Goal: Information Seeking & Learning: Learn about a topic

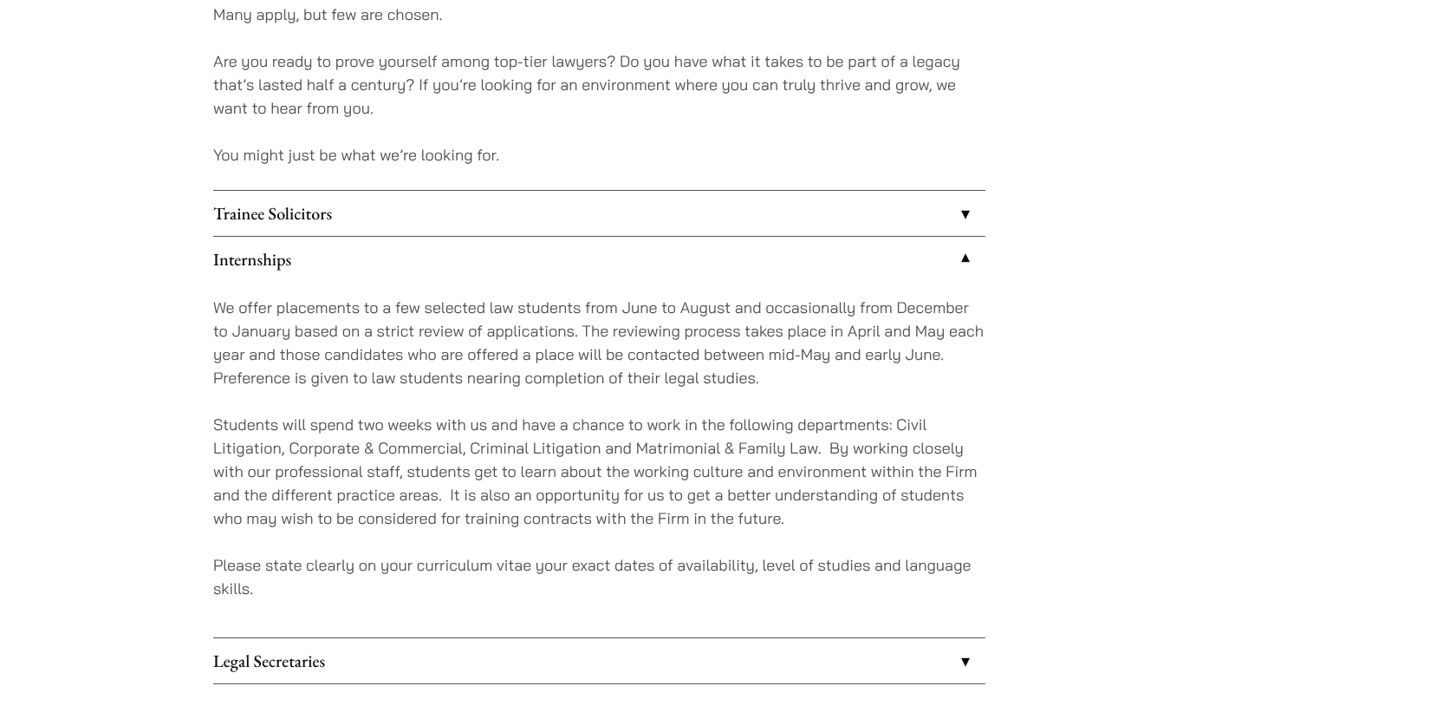
scroll to position [1344, 0]
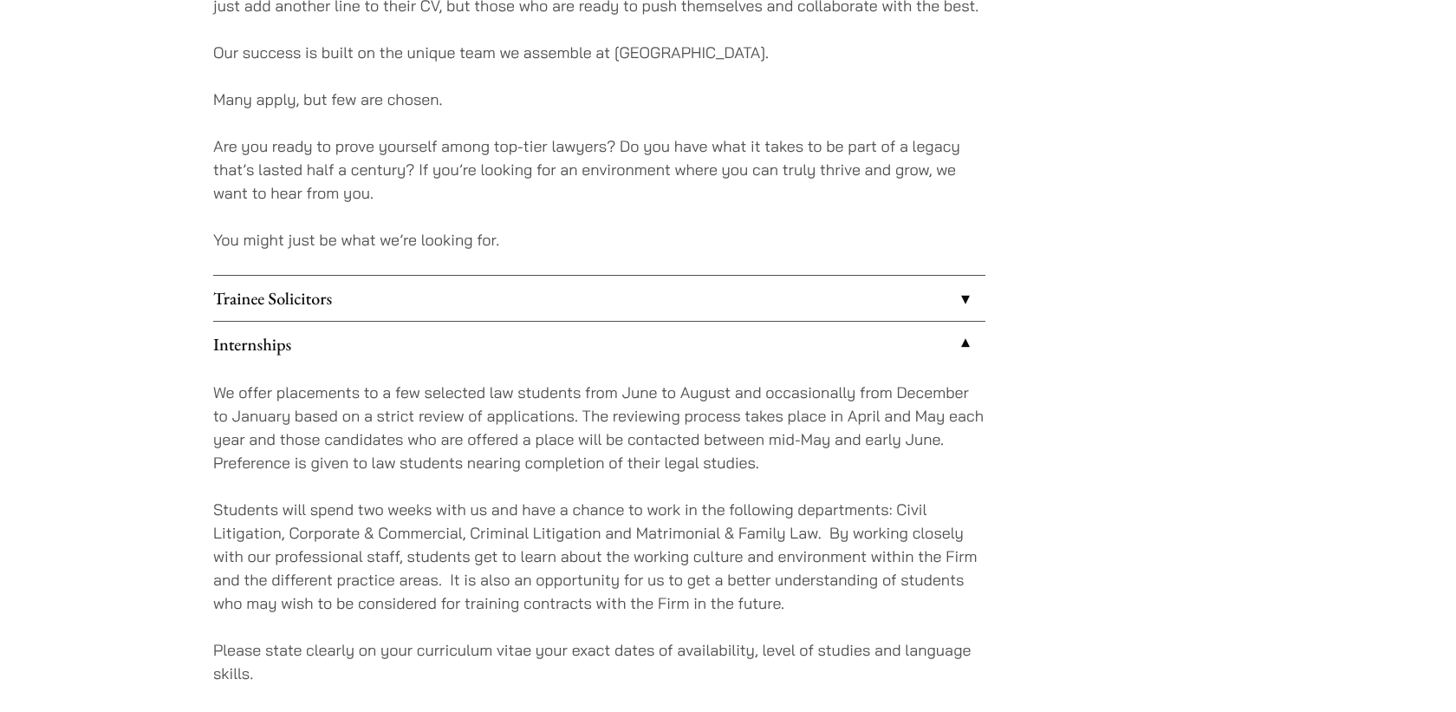
click at [354, 336] on link "Internships" at bounding box center [599, 344] width 772 height 45
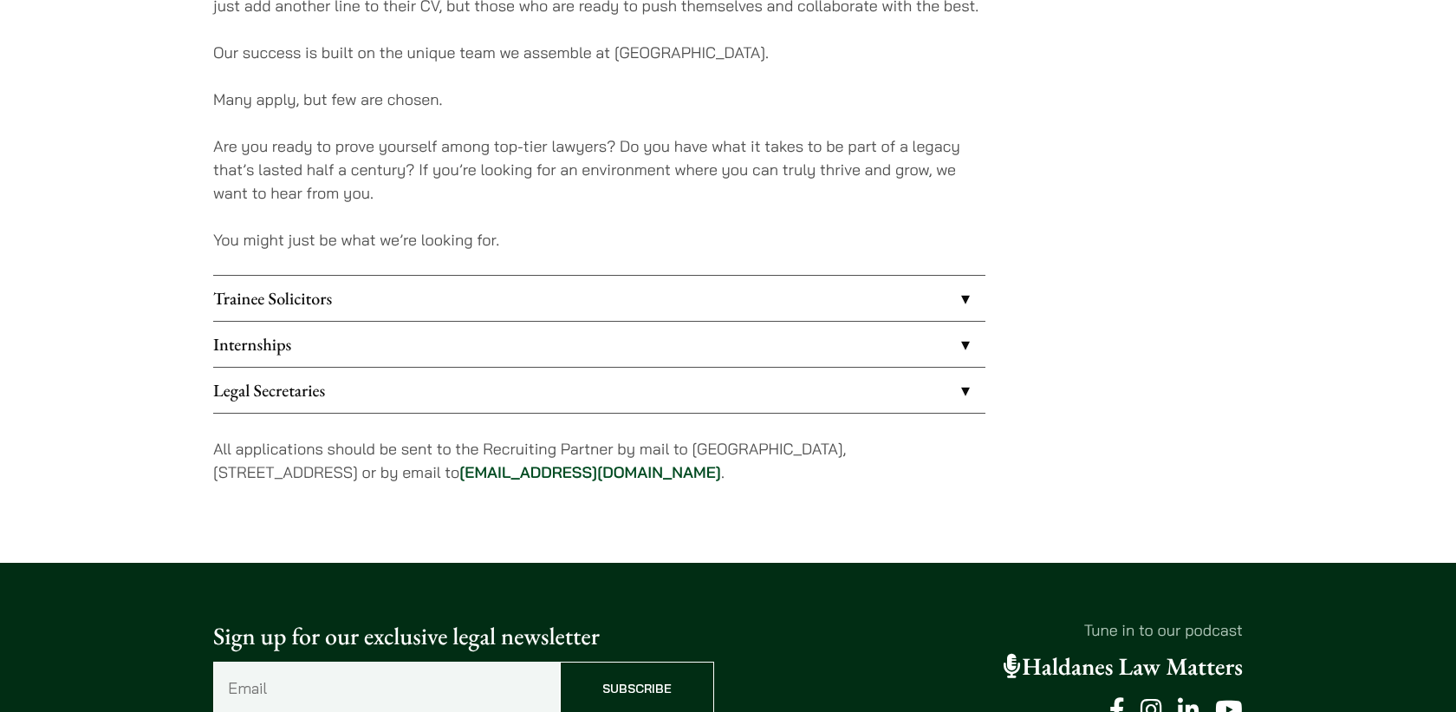
click at [370, 302] on link "Trainee Solicitors" at bounding box center [599, 298] width 772 height 45
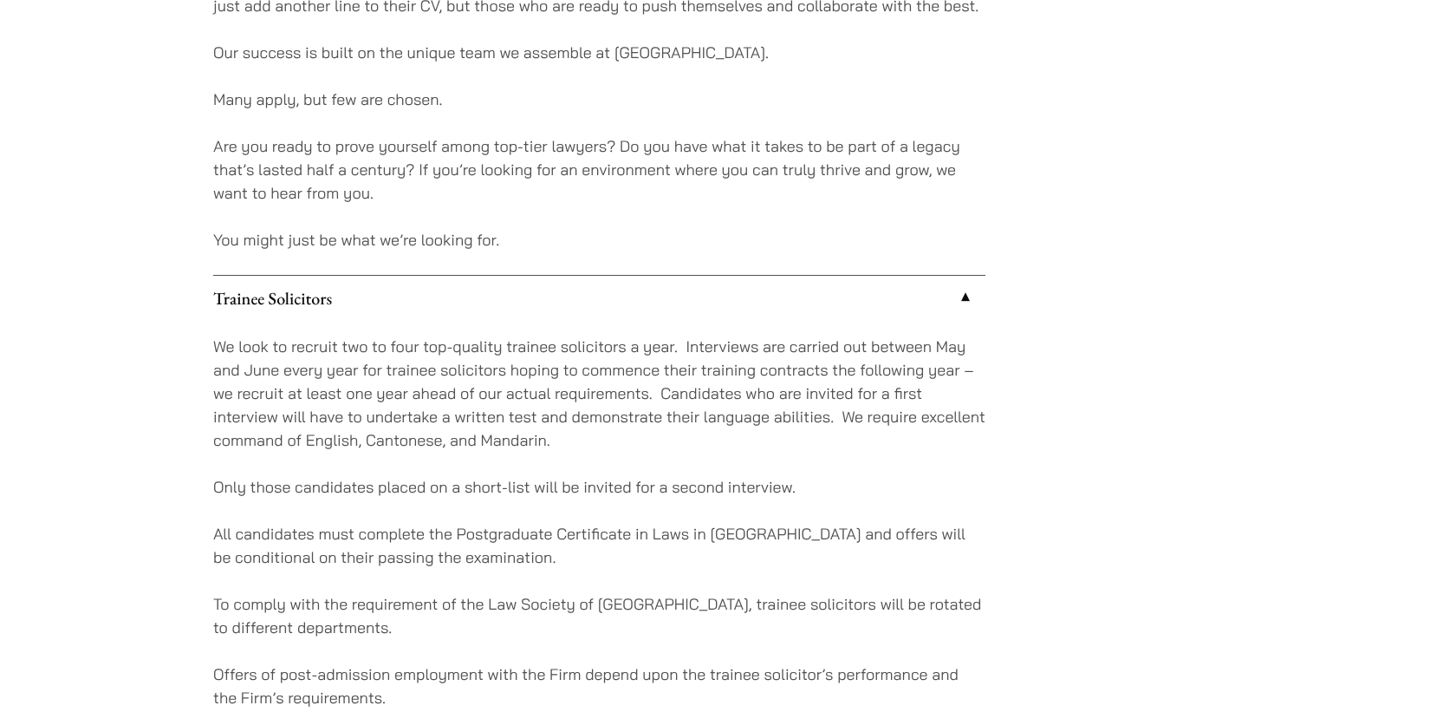
click at [370, 302] on link "Trainee Solicitors" at bounding box center [599, 298] width 772 height 45
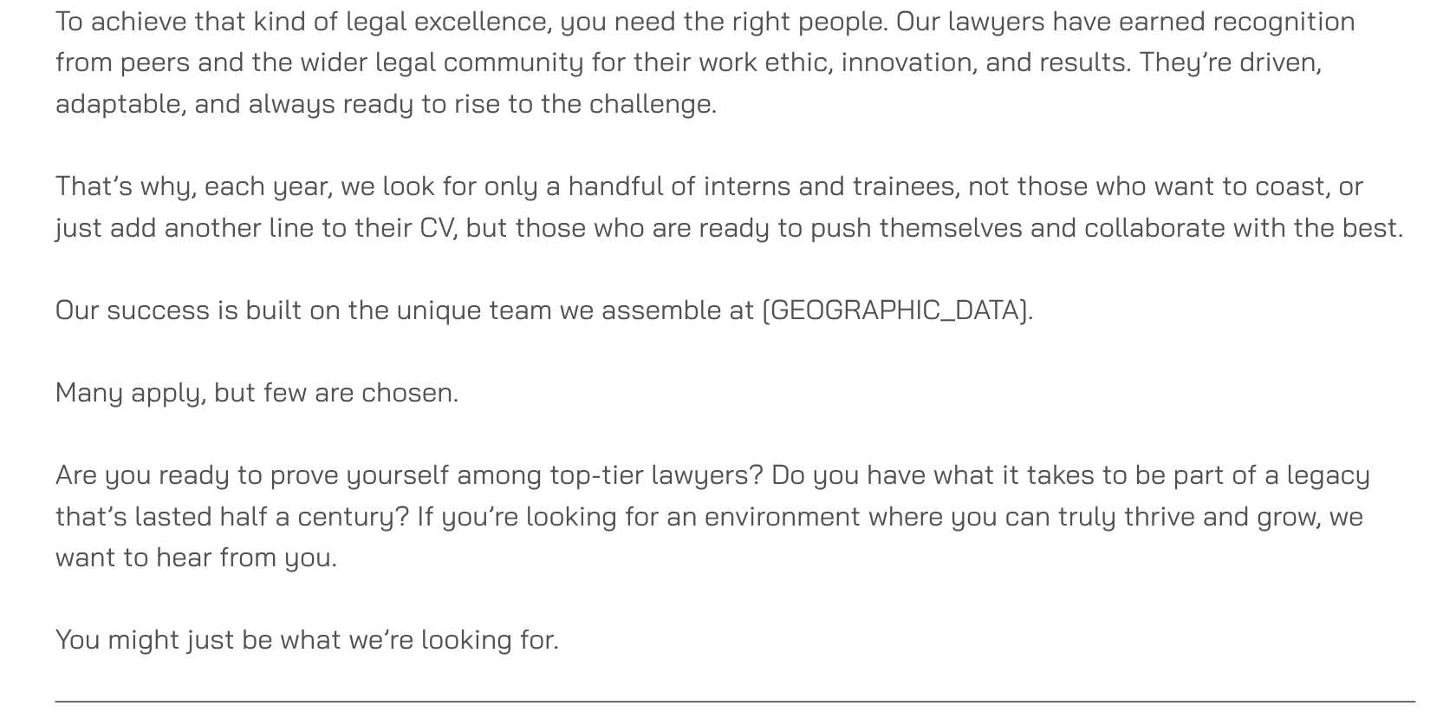
scroll to position [917, 0]
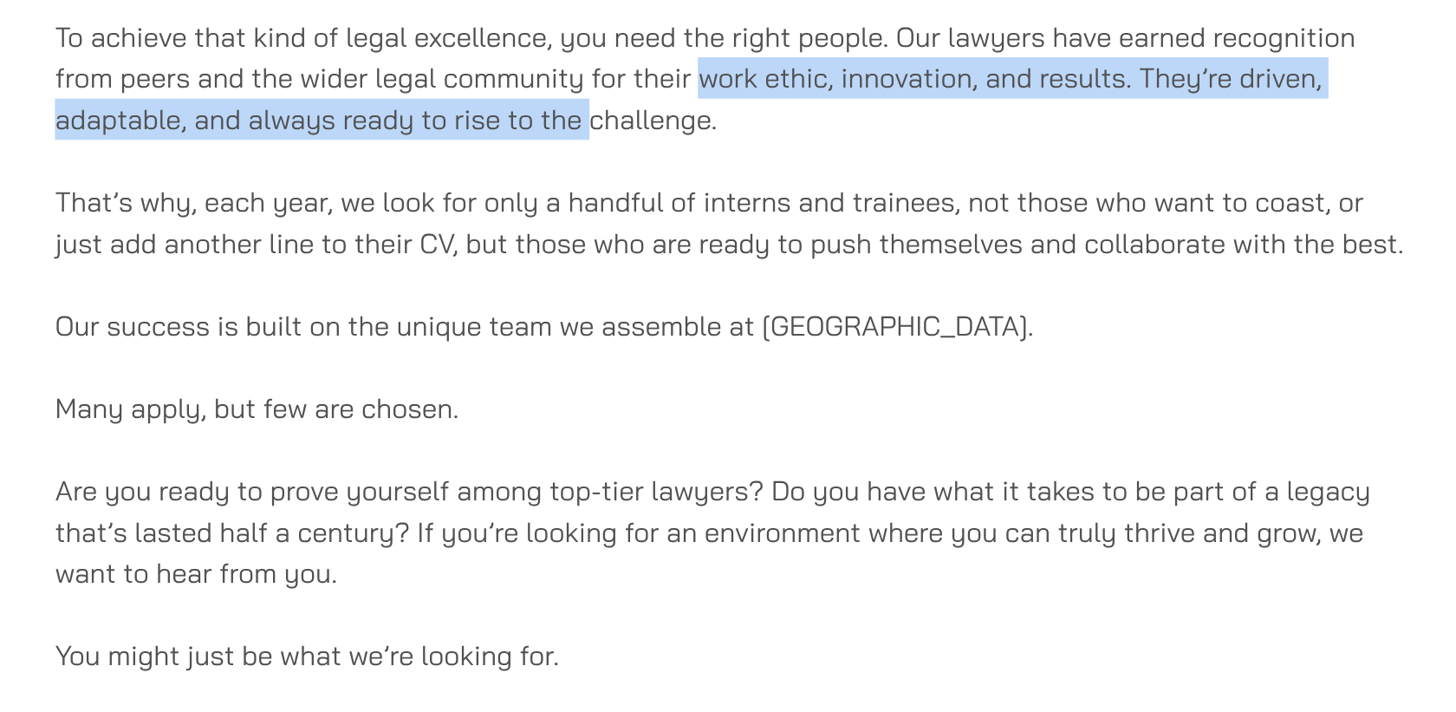
drag, startPoint x: 578, startPoint y: 341, endPoint x: 518, endPoint y: 368, distance: 66.7
click at [518, 368] on p "To achieve that kind of legal excellence, you need the right people. Our lawyer…" at bounding box center [599, 339] width 772 height 70
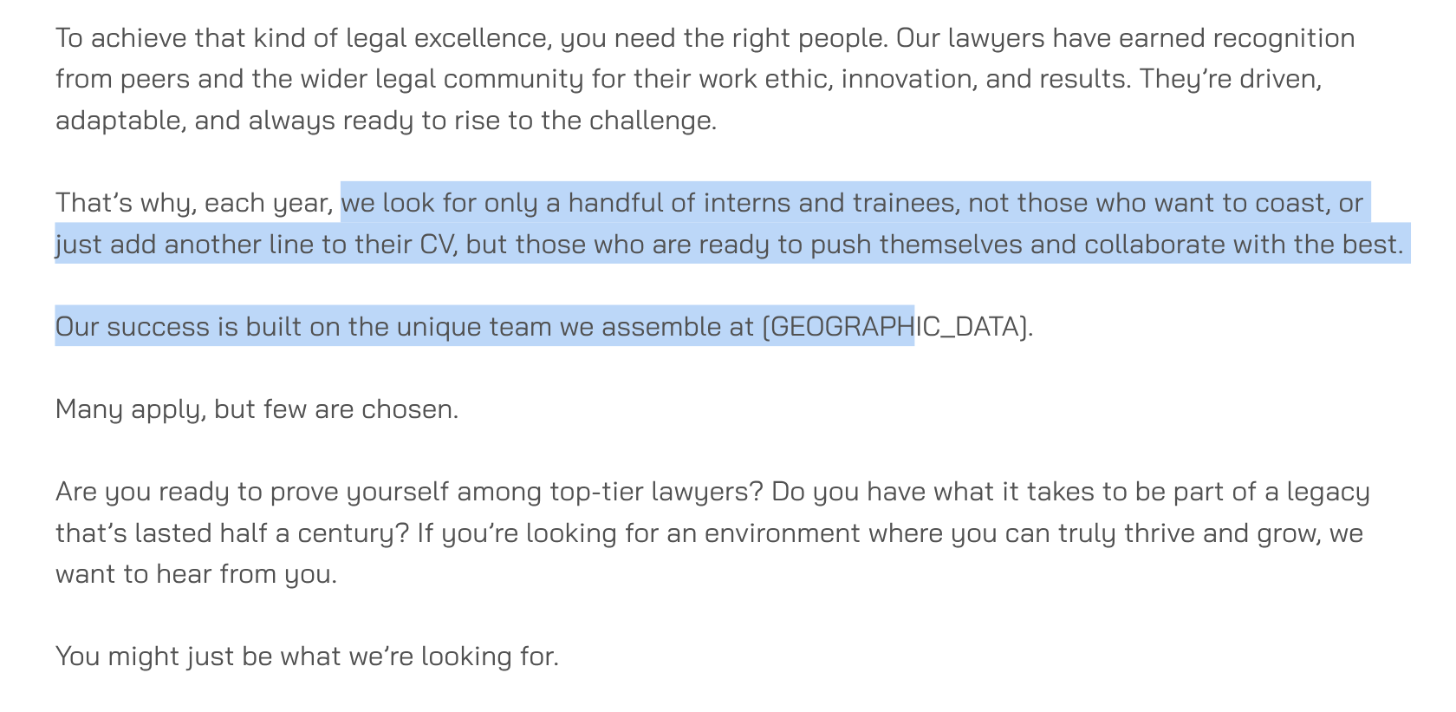
drag, startPoint x: 374, startPoint y: 410, endPoint x: 706, endPoint y: 478, distance: 339.0
click at [706, 478] on div "At Haldanes, we’ve learned over 50 years what it takes to build a law firm that…" at bounding box center [599, 151] width 772 height 1566
click at [417, 410] on p "That’s why, each year, we look for only a handful of interns and trainees, not …" at bounding box center [599, 421] width 772 height 47
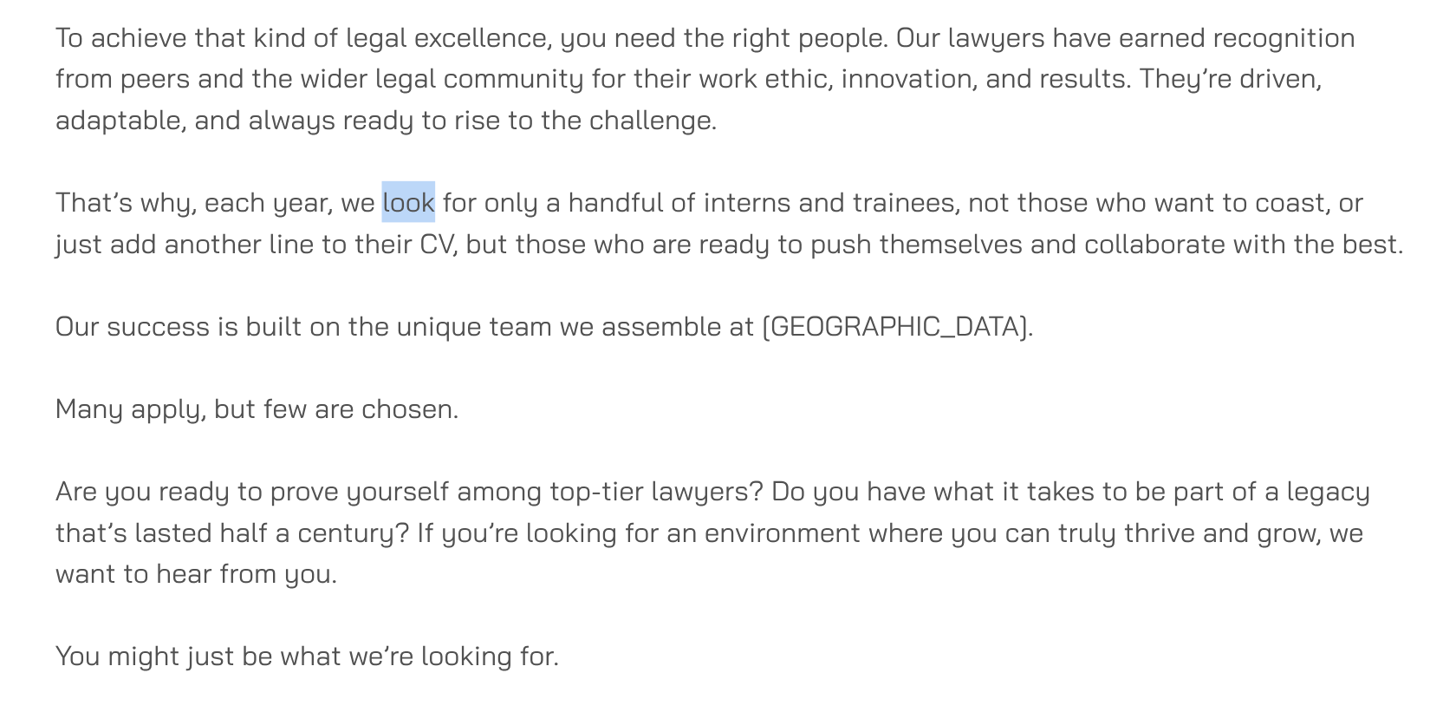
click at [417, 410] on p "That’s why, each year, we look for only a handful of interns and trainees, not …" at bounding box center [599, 421] width 772 height 47
click at [391, 532] on p "Many apply, but few are chosen." at bounding box center [599, 526] width 772 height 23
click at [336, 575] on p "Are you ready to prove yourself among top-tier lawyers? Do you have what it tak…" at bounding box center [599, 597] width 772 height 70
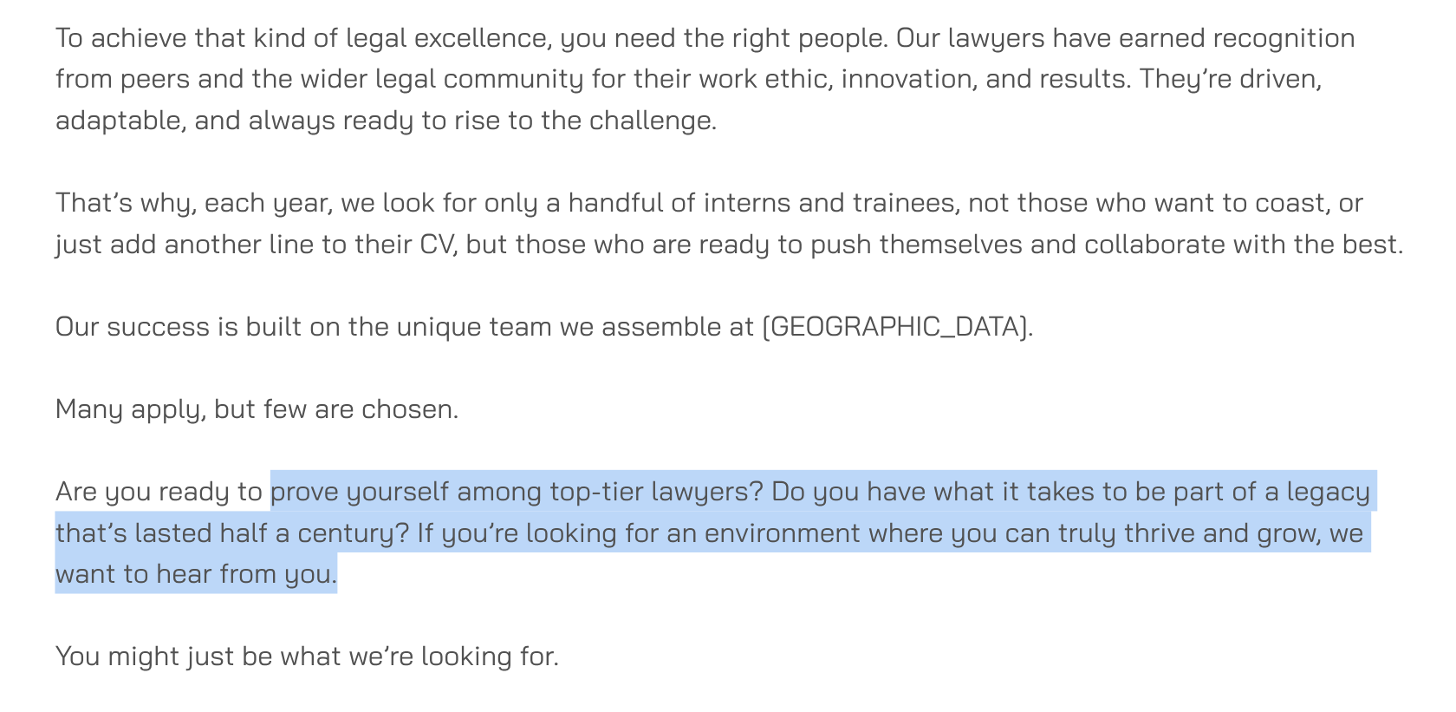
drag, startPoint x: 336, startPoint y: 572, endPoint x: 384, endPoint y: 616, distance: 65.0
click at [384, 616] on p "Are you ready to prove yourself among top-tier lawyers? Do you have what it tak…" at bounding box center [599, 597] width 772 height 70
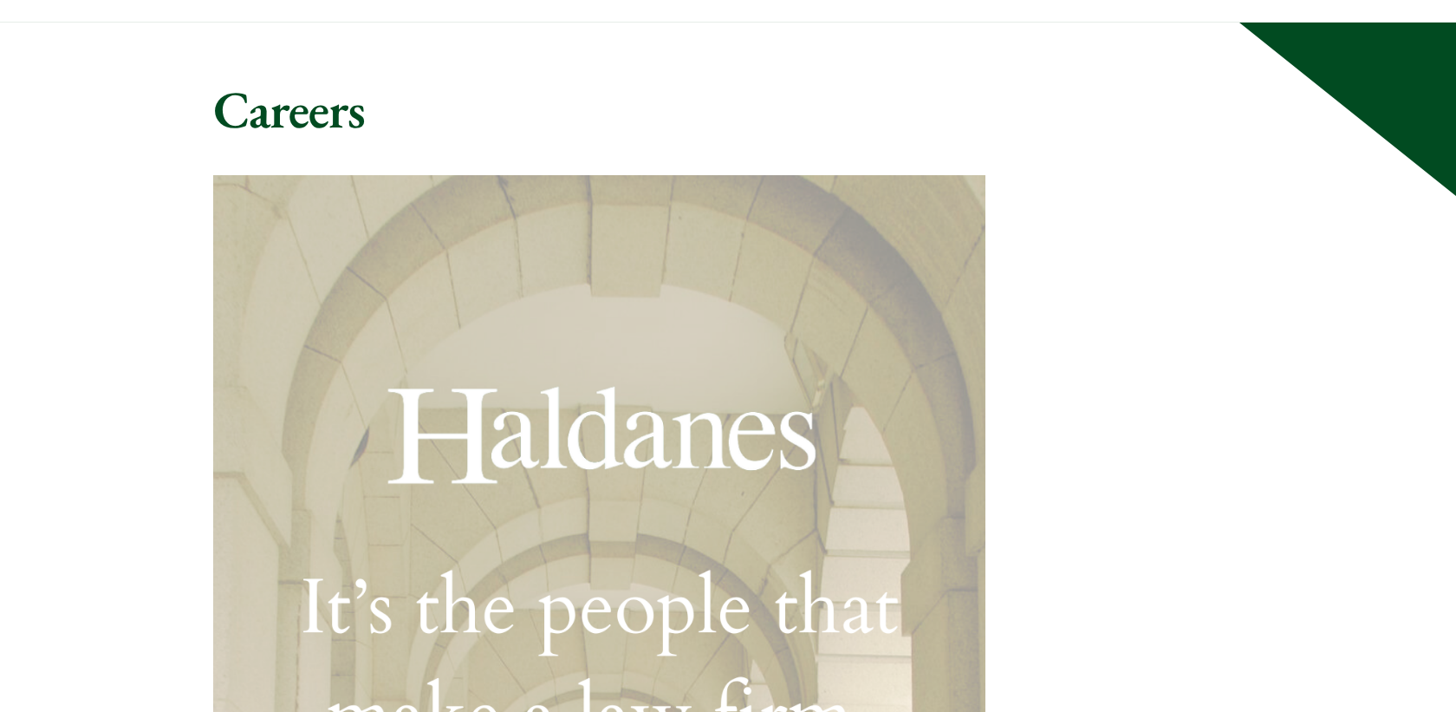
scroll to position [0, 0]
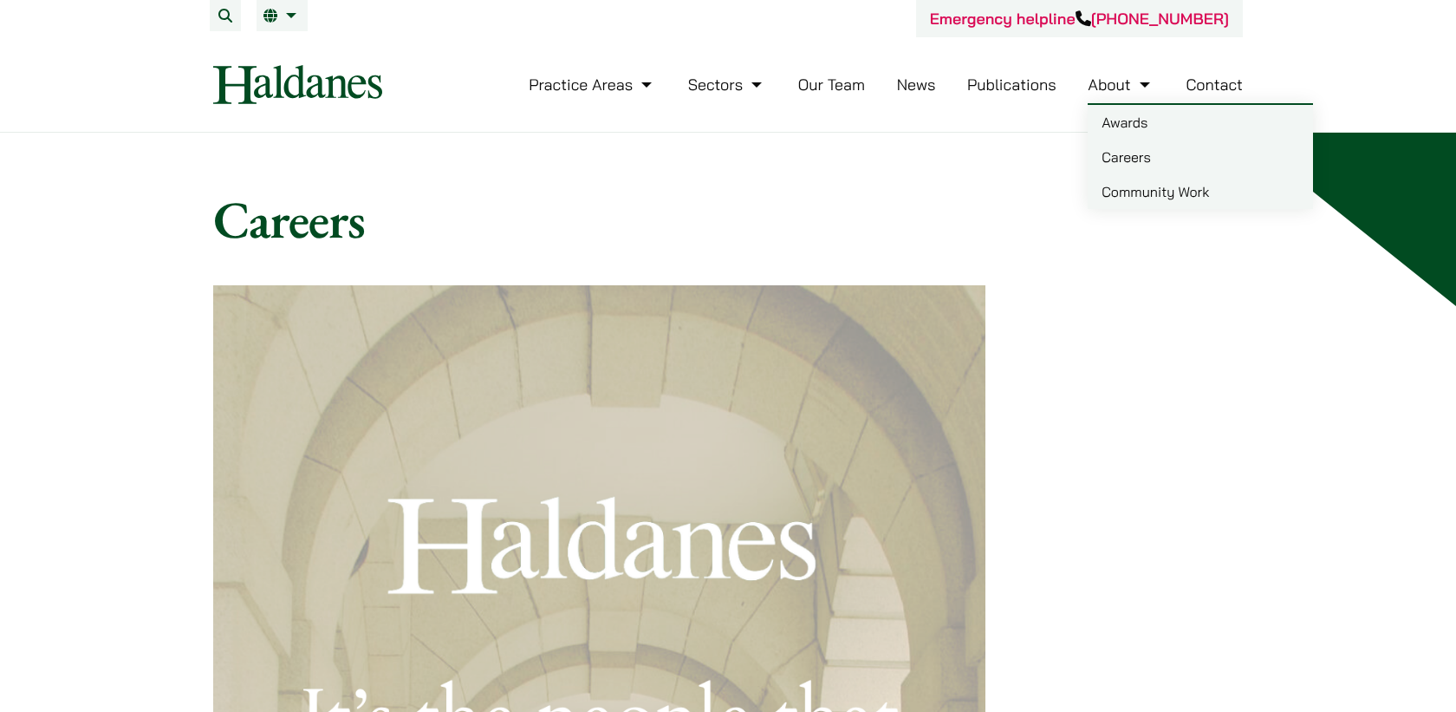
click at [1149, 167] on link "Careers" at bounding box center [1200, 157] width 225 height 35
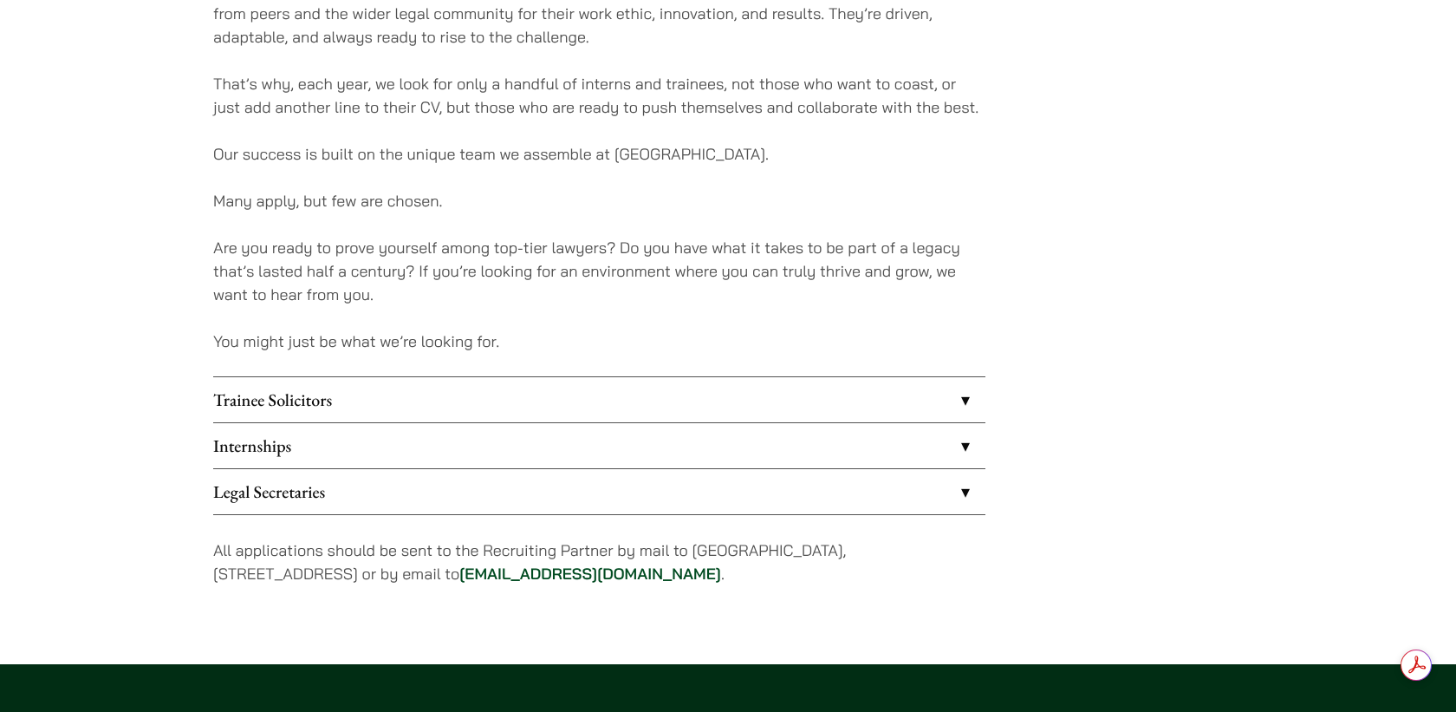
click at [465, 404] on link "Trainee Solicitors" at bounding box center [599, 399] width 772 height 45
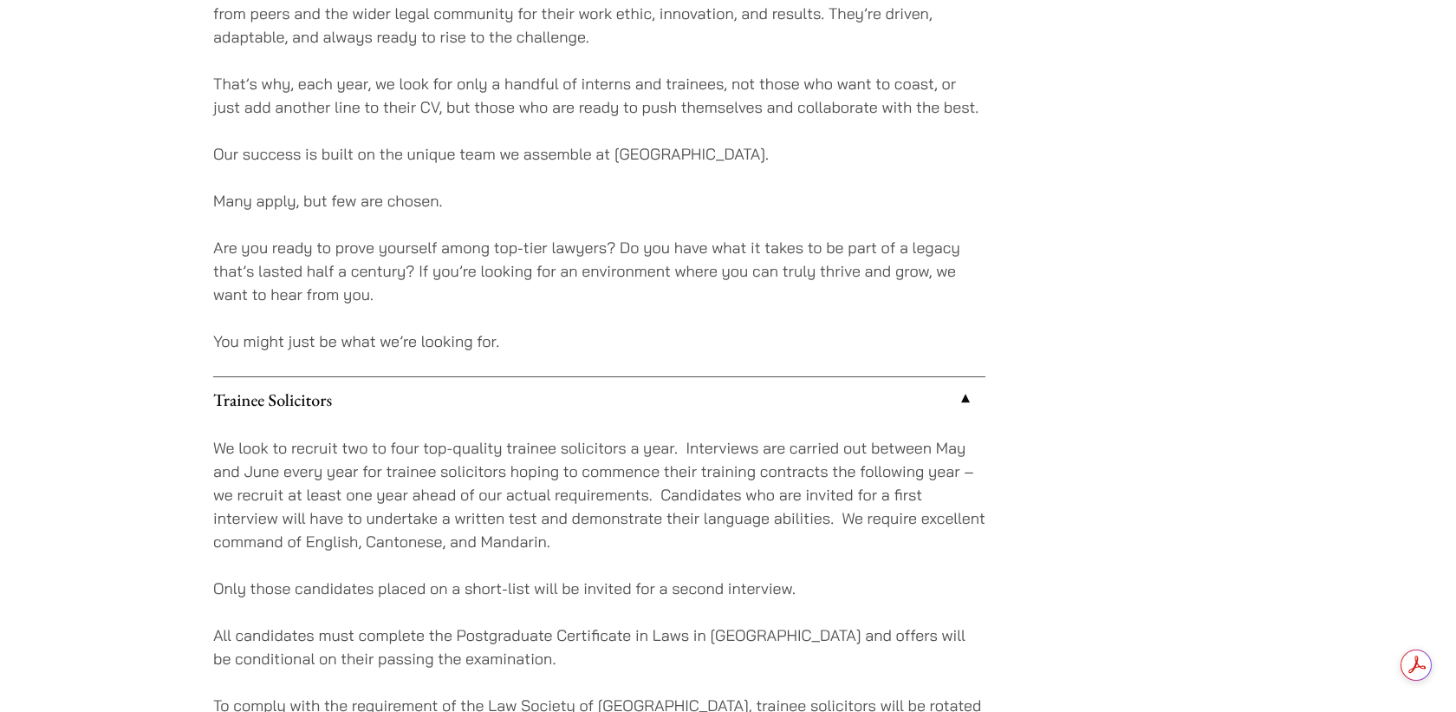
click at [465, 404] on link "Trainee Solicitors" at bounding box center [599, 399] width 772 height 45
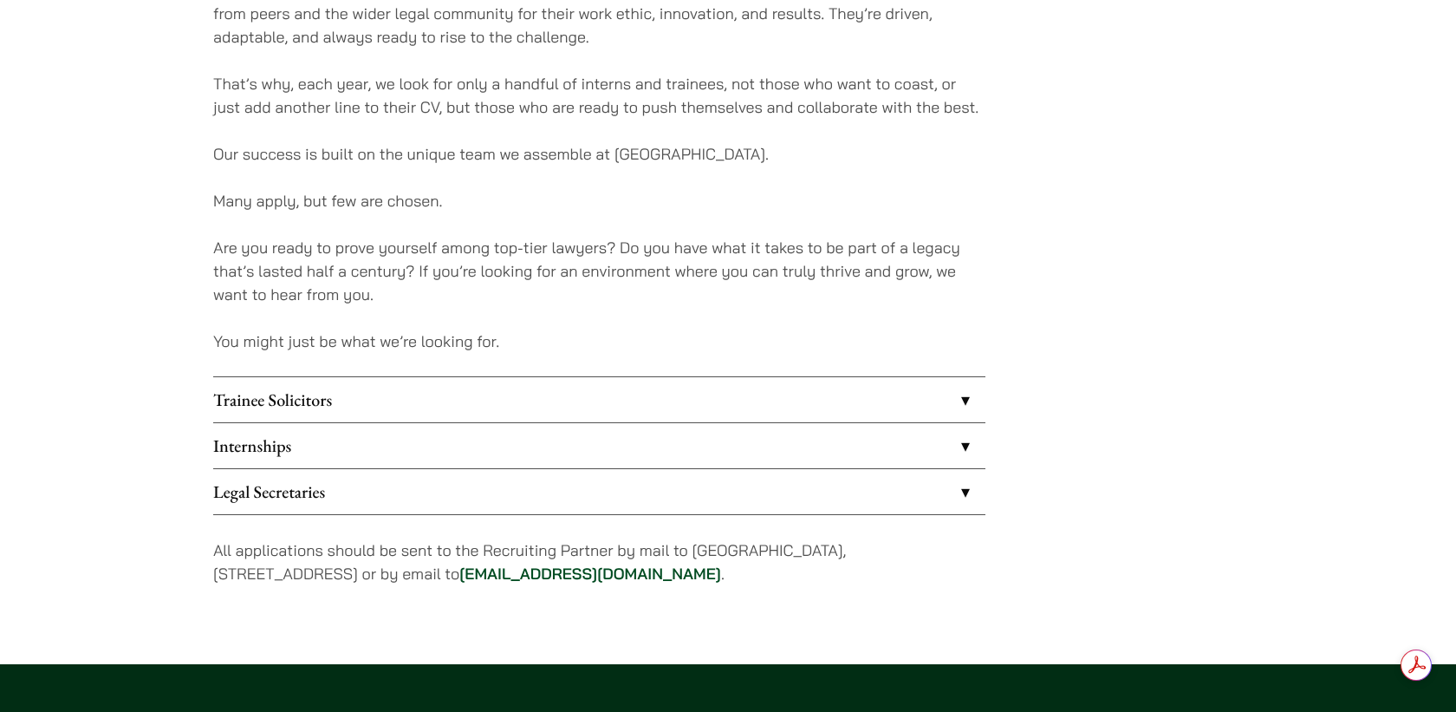
click at [450, 454] on link "Internships" at bounding box center [599, 445] width 772 height 45
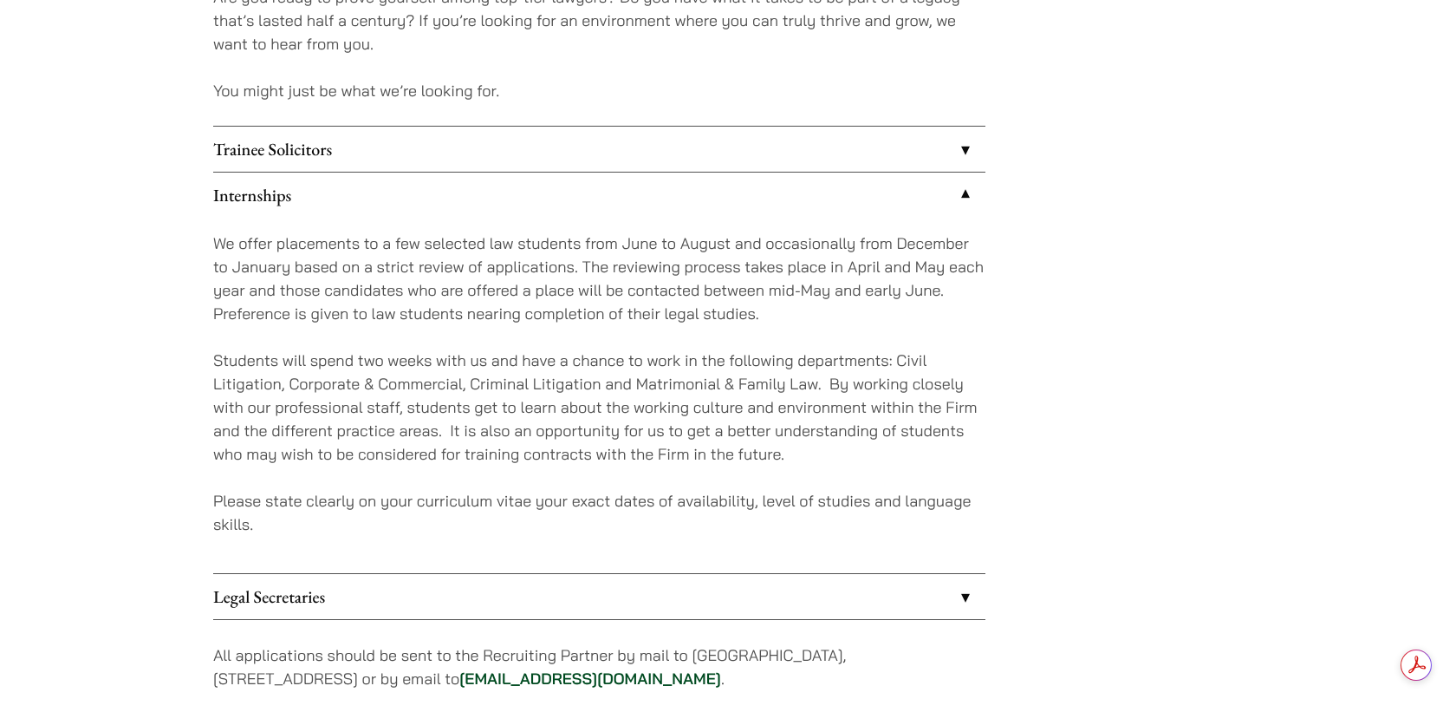
scroll to position [1580, 0]
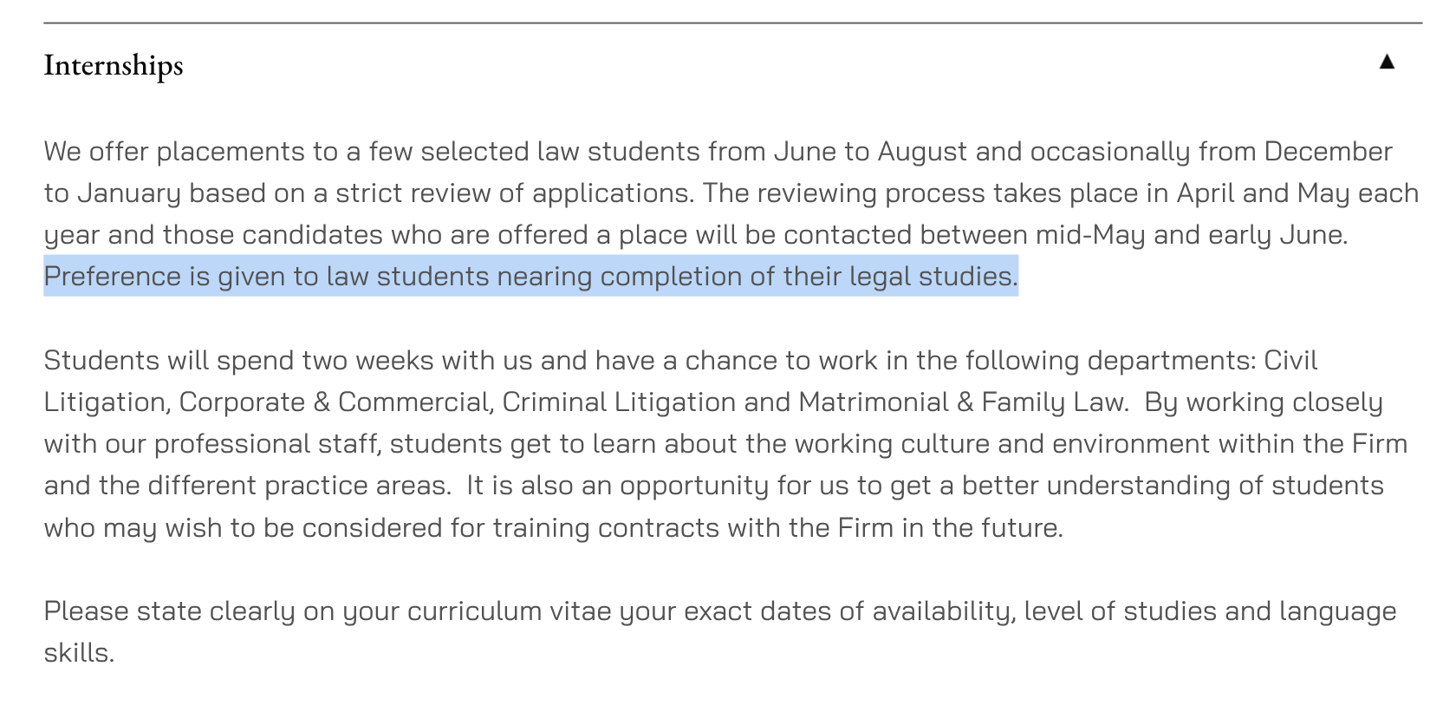
drag, startPoint x: 211, startPoint y: 225, endPoint x: 784, endPoint y: 218, distance: 573.9
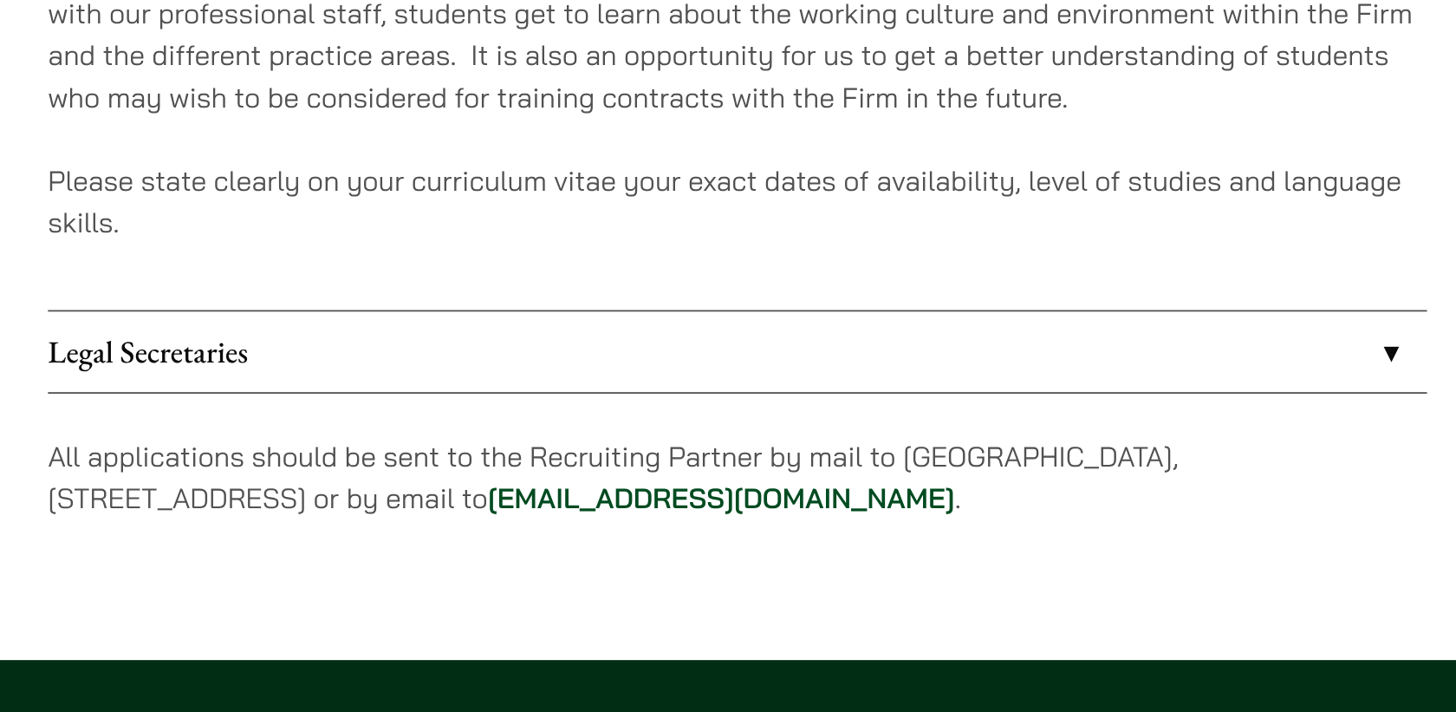
scroll to position [1585, 0]
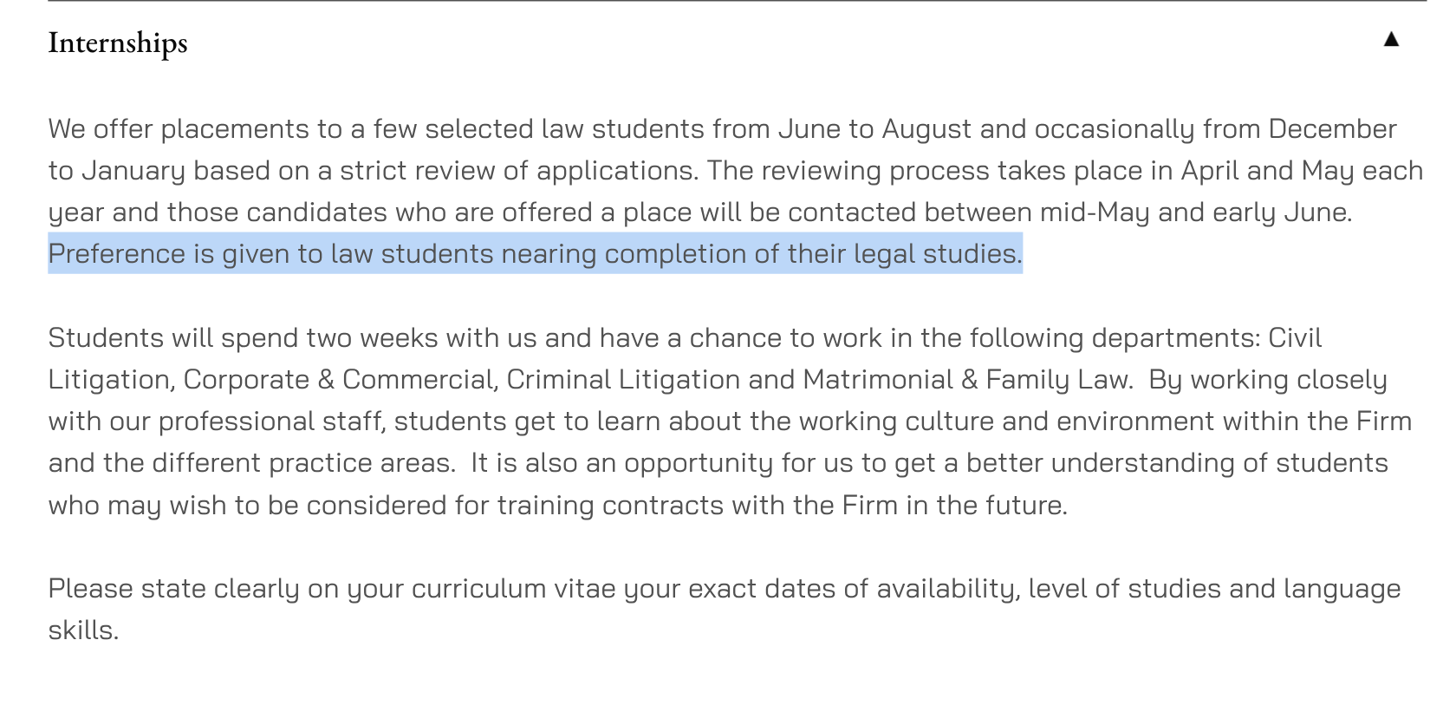
click at [749, 107] on link "Internships" at bounding box center [599, 103] width 772 height 45
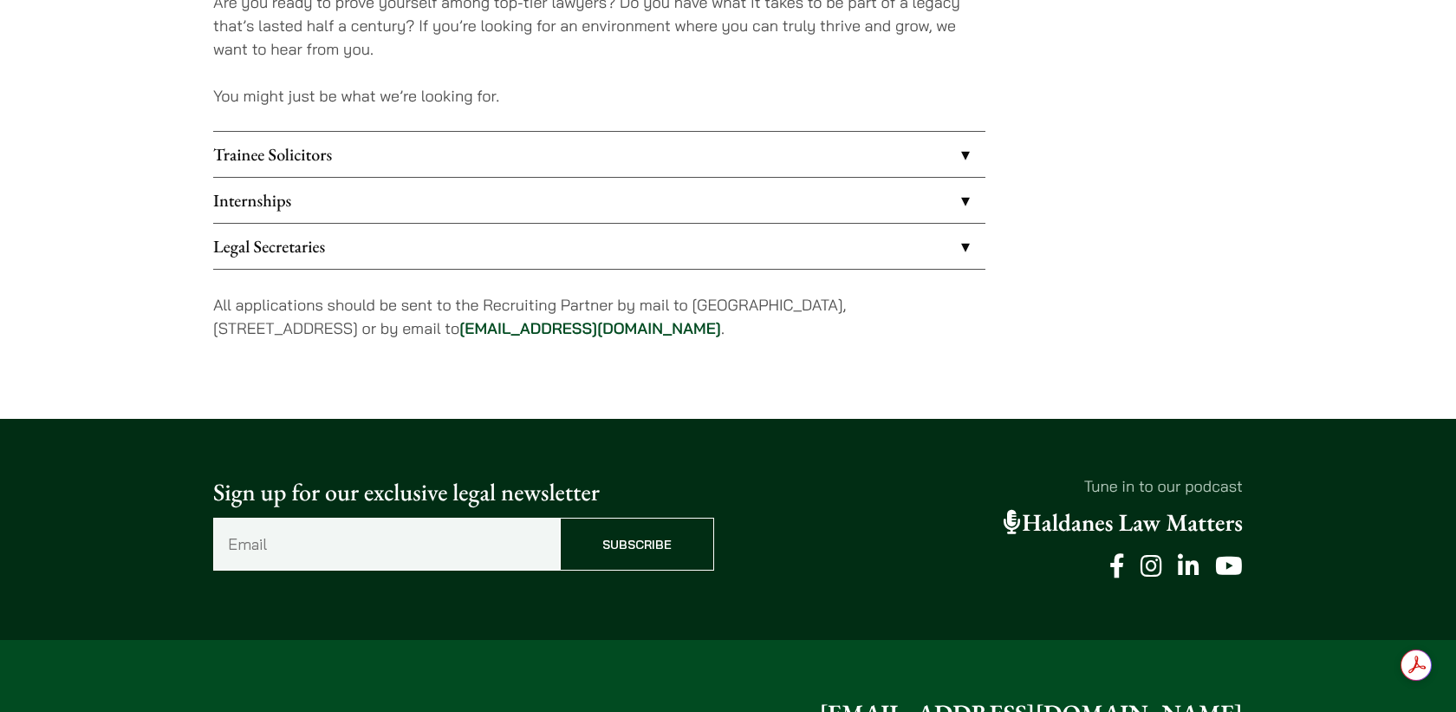
scroll to position [0, 0]
click at [1155, 575] on icon at bounding box center [1152, 566] width 22 height 24
